Goal: Transaction & Acquisition: Book appointment/travel/reservation

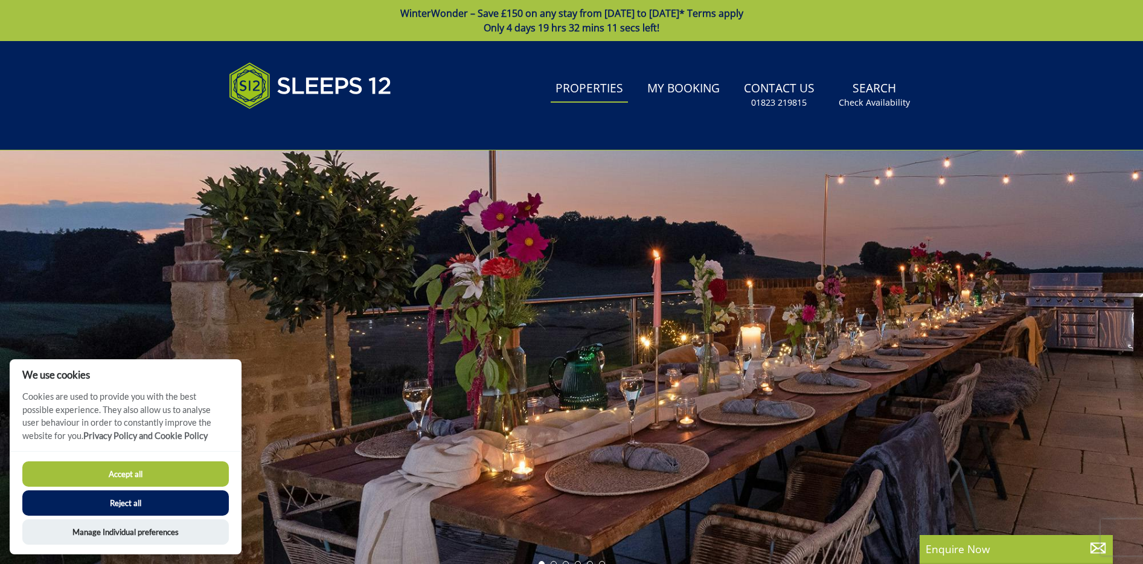
click at [621, 91] on link "Properties" at bounding box center [589, 88] width 77 height 27
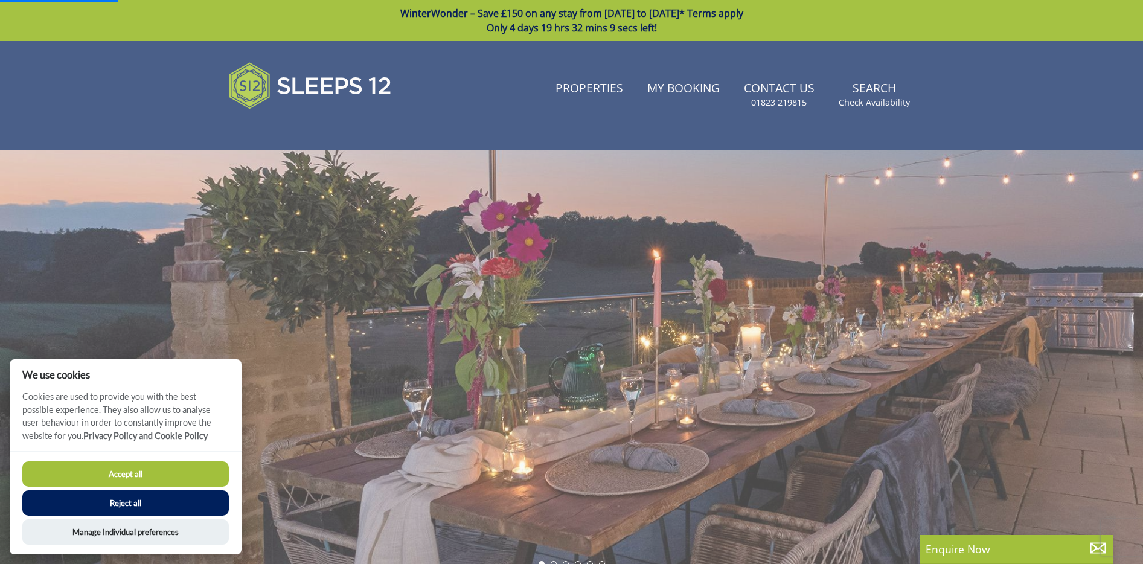
click at [199, 471] on button "Accept all" at bounding box center [125, 473] width 206 height 25
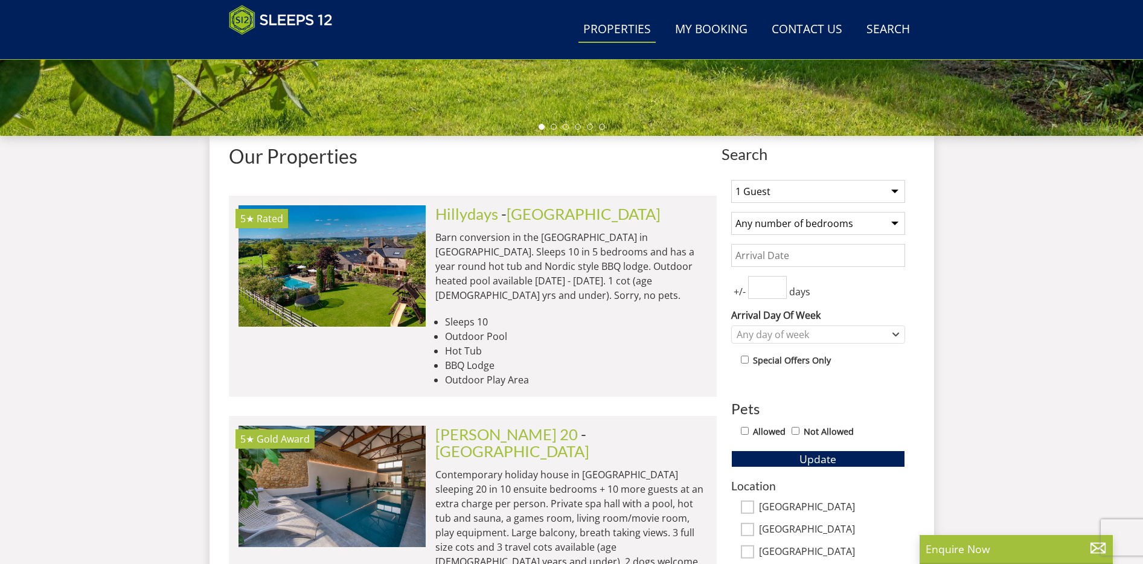
scroll to position [400, 0]
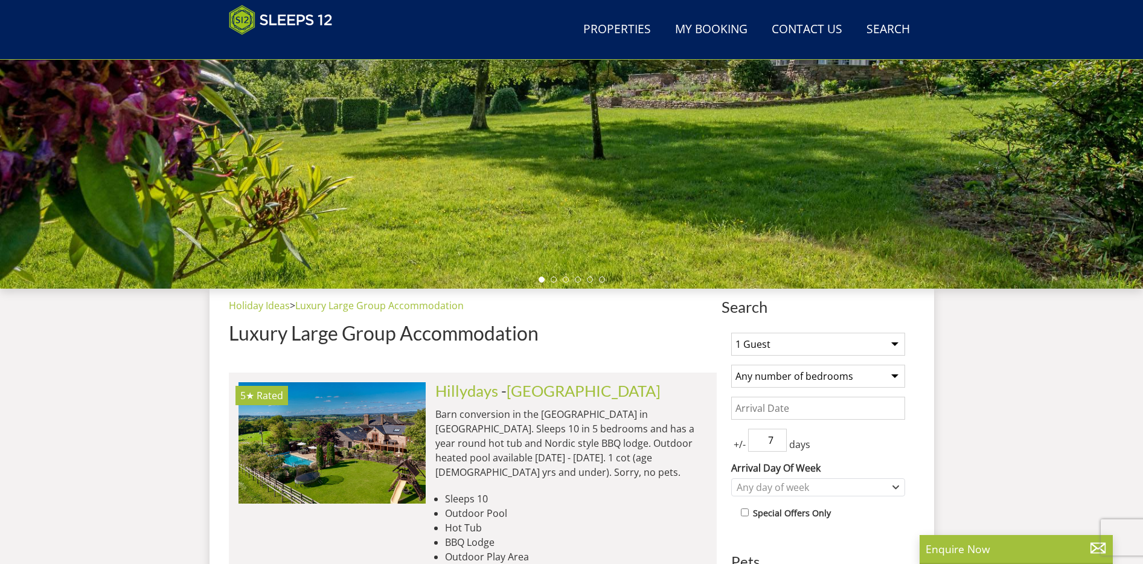
scroll to position [257, 0]
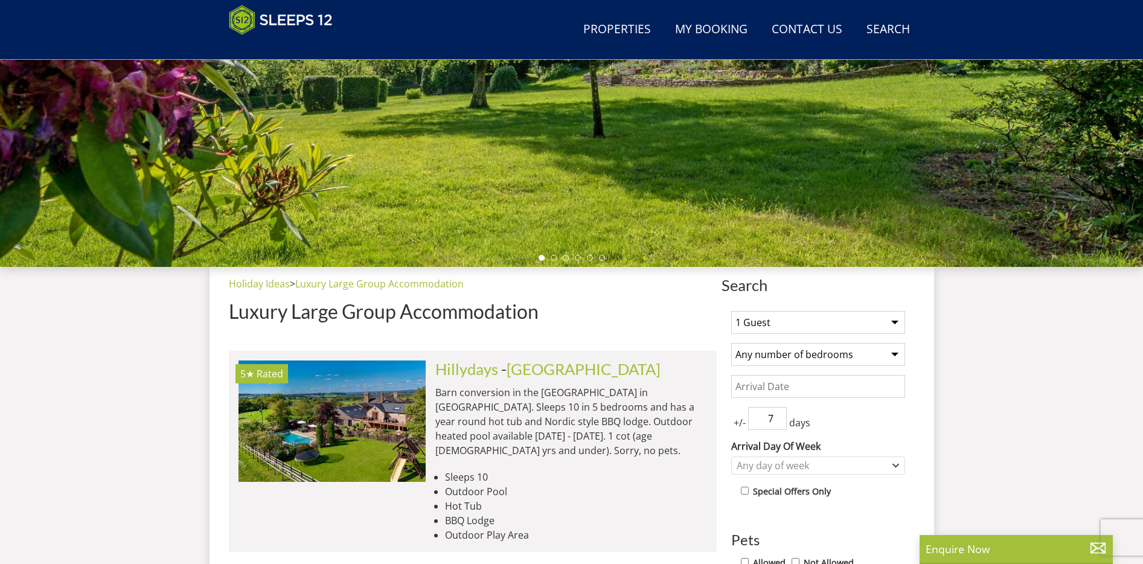
click at [761, 321] on select "1 Guest 2 Guests 3 Guests 4 Guests 5 Guests 6 Guests 7 Guests 8 Guests 9 Guests…" at bounding box center [818, 322] width 174 height 23
select select "32"
click at [731, 311] on select "1 Guest 2 Guests 3 Guests 4 Guests 5 Guests 6 Guests 7 Guests 8 Guests 9 Guests…" at bounding box center [818, 322] width 174 height 23
click at [791, 359] on select "Any number of bedrooms 4 Bedrooms 5 Bedrooms 6 Bedrooms 7 Bedrooms 8 Bedrooms 9…" at bounding box center [818, 354] width 174 height 23
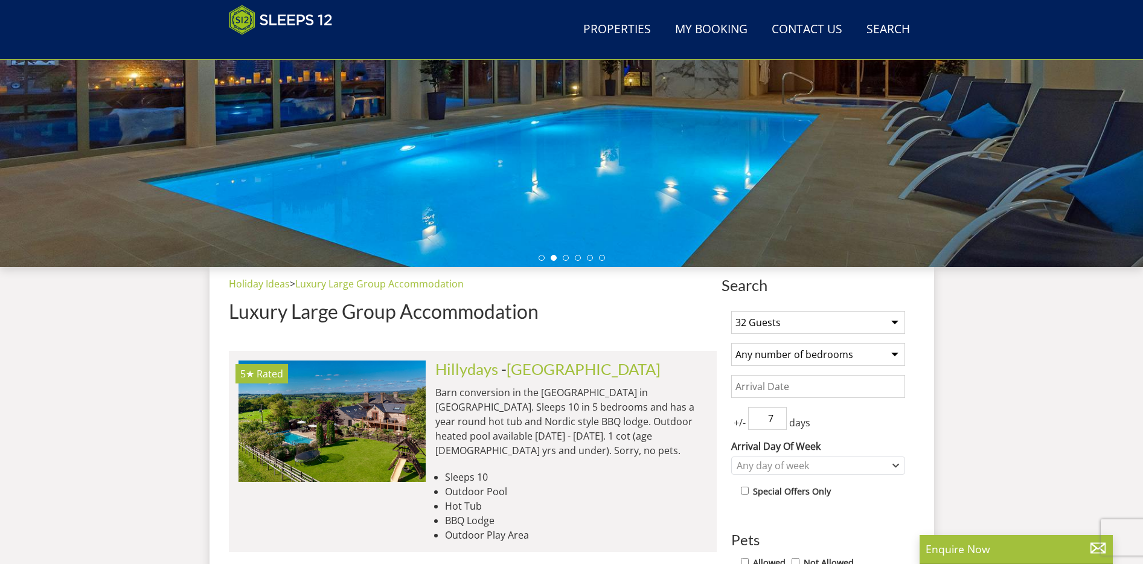
select select "16"
click at [731, 343] on select "Any number of bedrooms 4 Bedrooms 5 Bedrooms 6 Bedrooms 7 Bedrooms 8 Bedrooms 9…" at bounding box center [818, 354] width 174 height 23
click at [773, 386] on input "Date" at bounding box center [818, 386] width 174 height 23
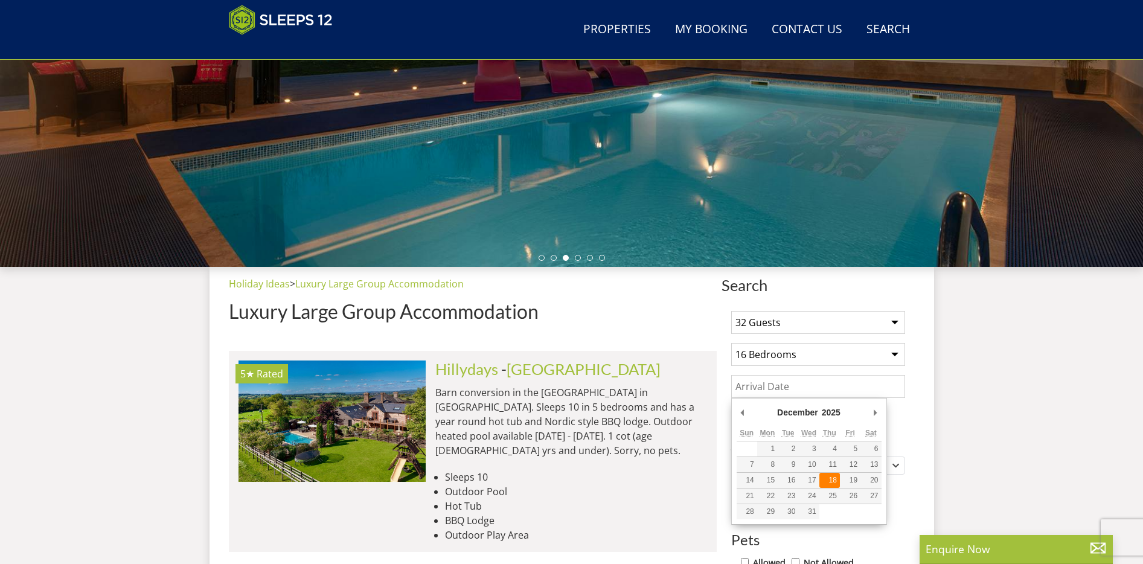
type input "[DATE]"
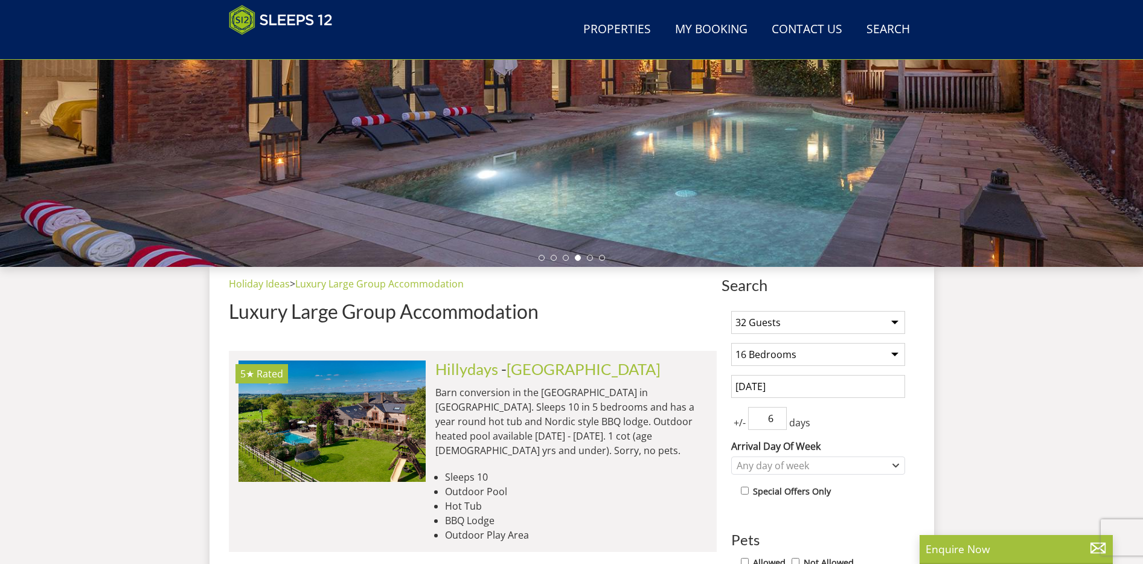
click at [776, 423] on input "6" at bounding box center [767, 418] width 39 height 23
click at [776, 423] on input "5" at bounding box center [767, 418] width 39 height 23
click at [776, 423] on input "4" at bounding box center [767, 418] width 39 height 23
click at [776, 423] on input "3" at bounding box center [767, 418] width 39 height 23
click at [776, 423] on input "2" at bounding box center [767, 418] width 39 height 23
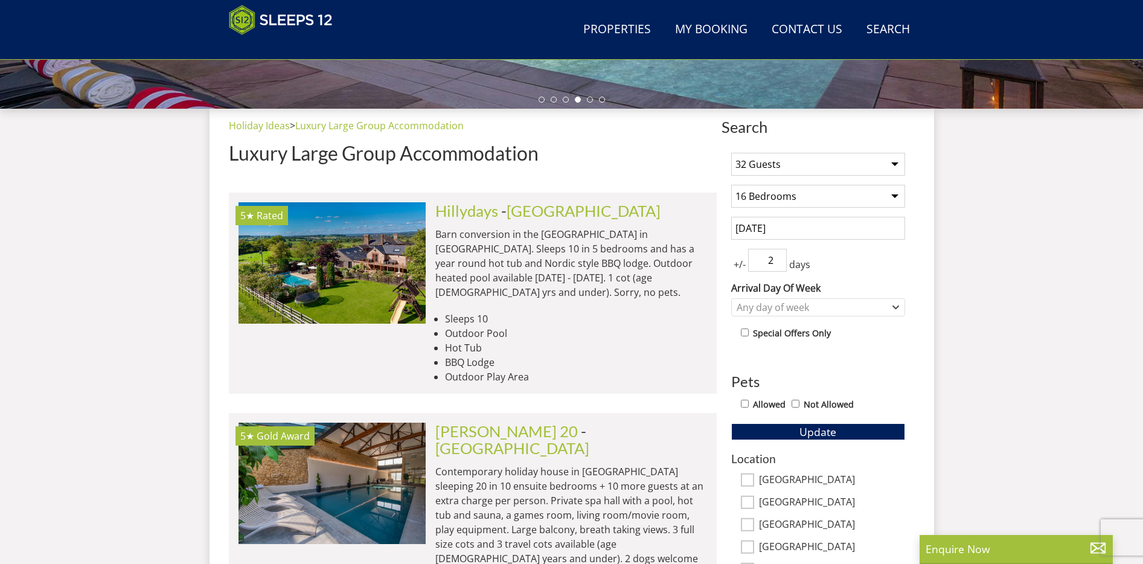
scroll to position [419, 0]
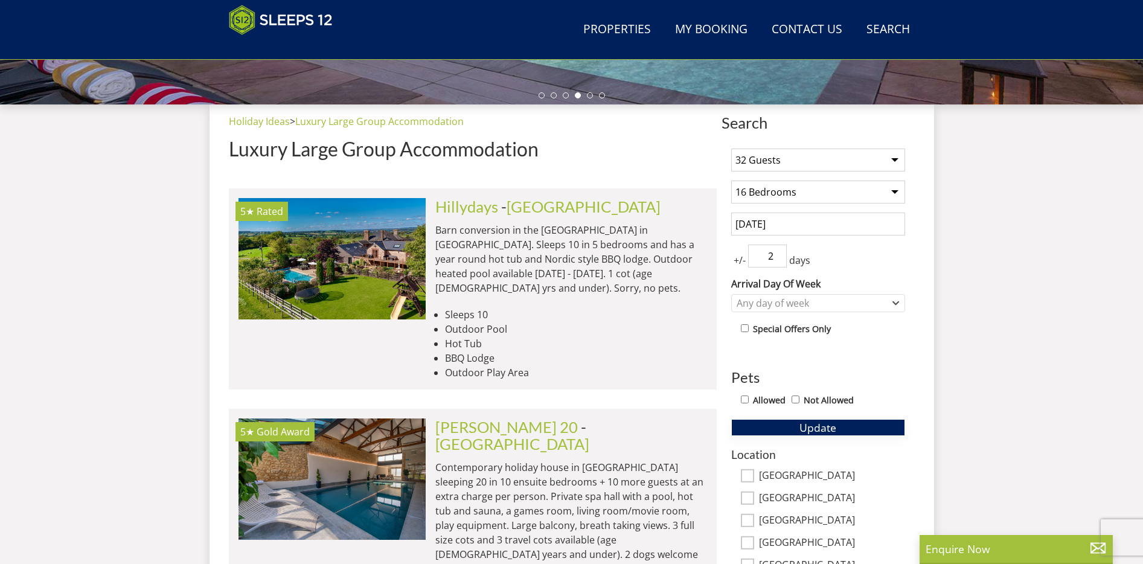
click at [790, 424] on button "Update" at bounding box center [818, 427] width 174 height 17
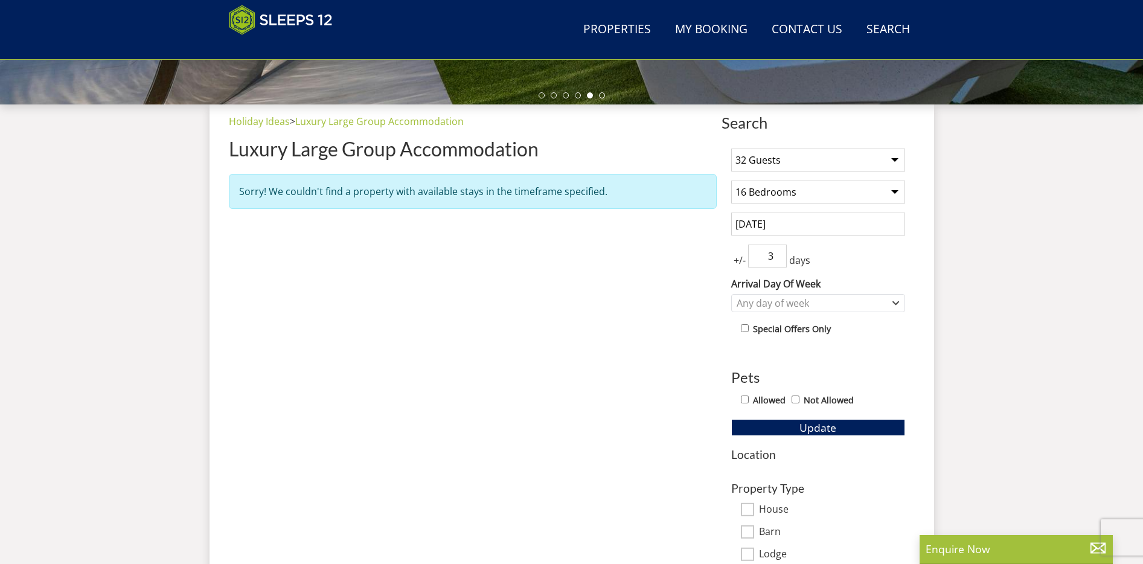
click at [779, 253] on input "3" at bounding box center [767, 255] width 39 height 23
click at [779, 253] on input "4" at bounding box center [767, 255] width 39 height 23
click at [779, 253] on input "5" at bounding box center [767, 255] width 39 height 23
click at [779, 253] on input "6" at bounding box center [767, 255] width 39 height 23
type input "7"
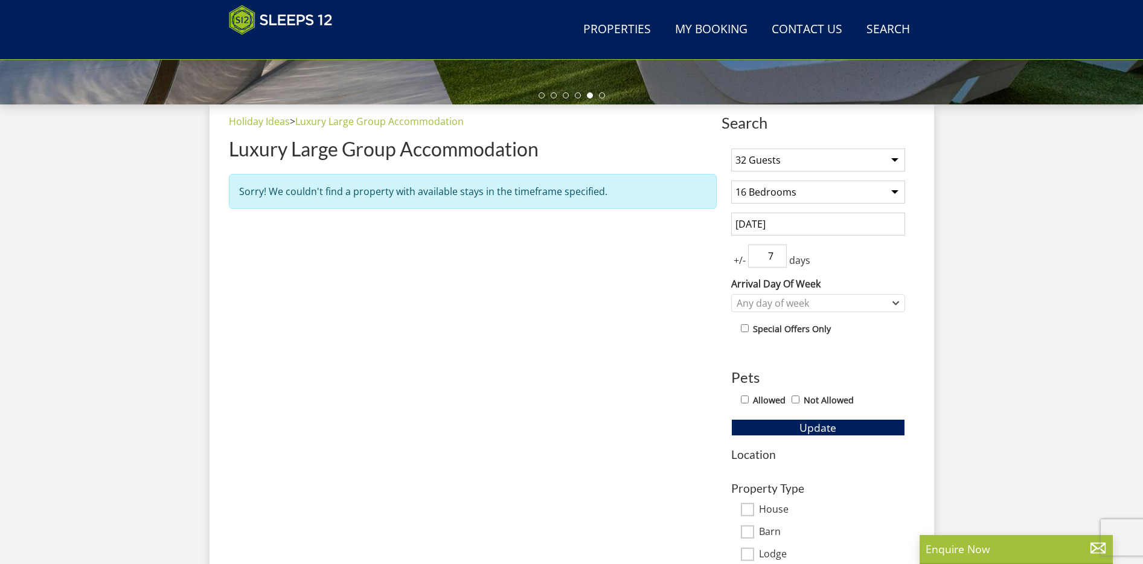
click at [779, 253] on input "7" at bounding box center [767, 255] width 39 height 23
click at [787, 424] on button "Update" at bounding box center [818, 427] width 174 height 17
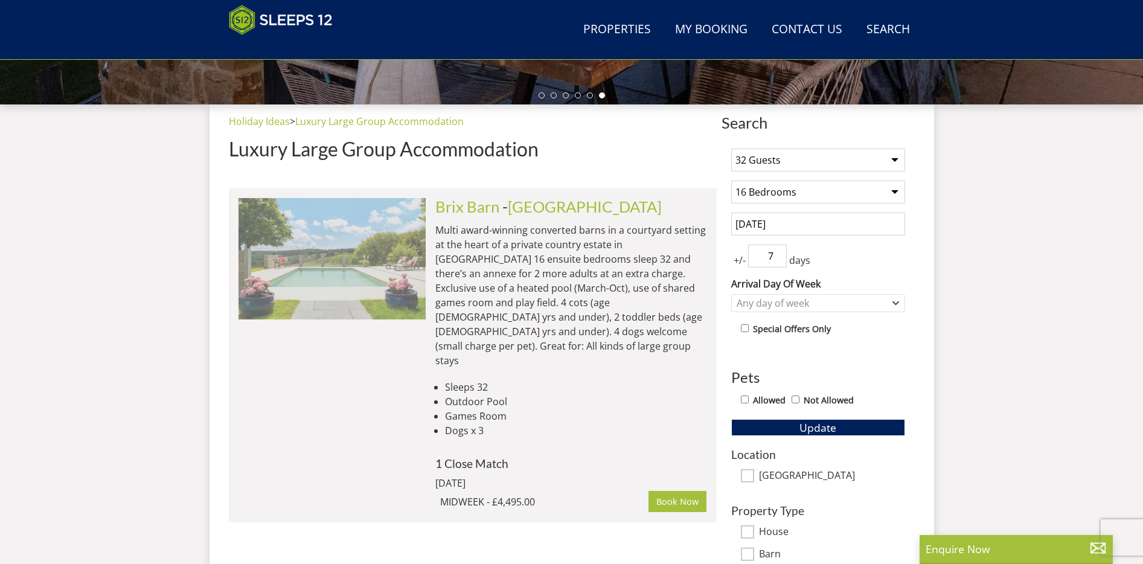
click at [360, 282] on img at bounding box center [331, 258] width 187 height 121
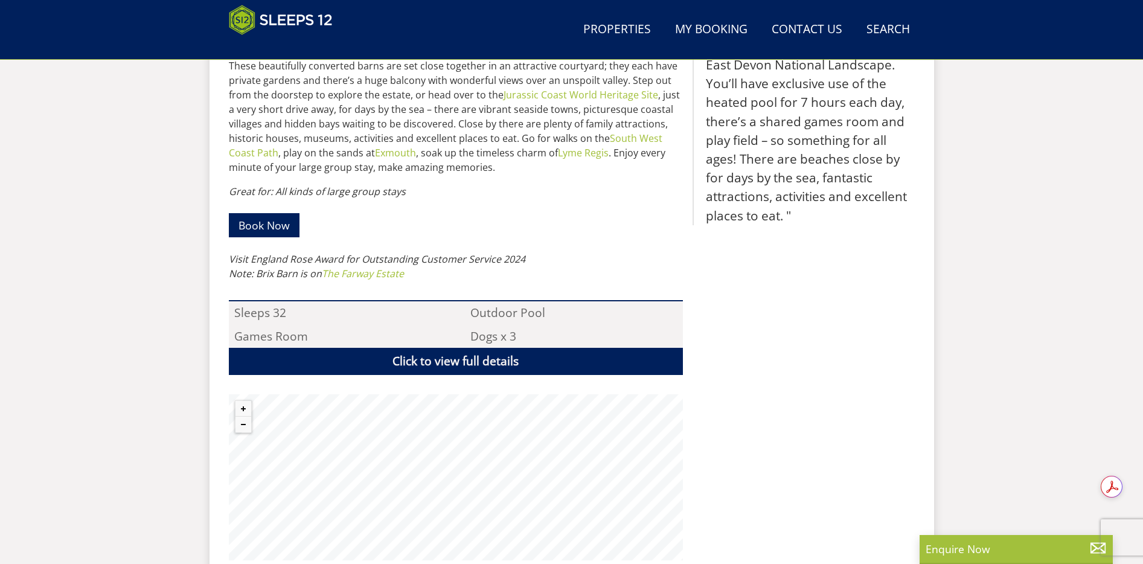
scroll to position [796, 0]
